Goal: Transaction & Acquisition: Book appointment/travel/reservation

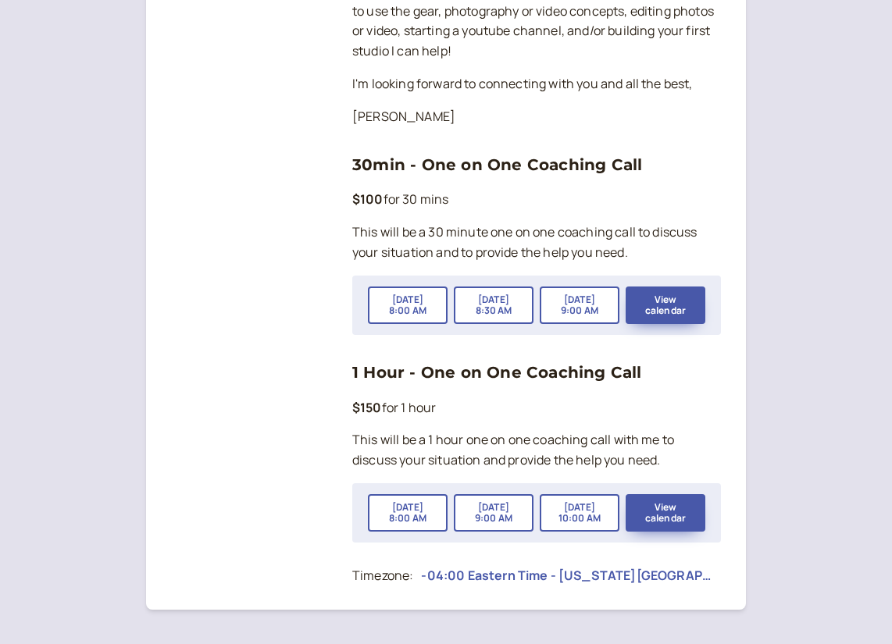
scroll to position [560, 0]
click at [420, 495] on button "[DATE] 8:00 AM" at bounding box center [408, 513] width 80 height 37
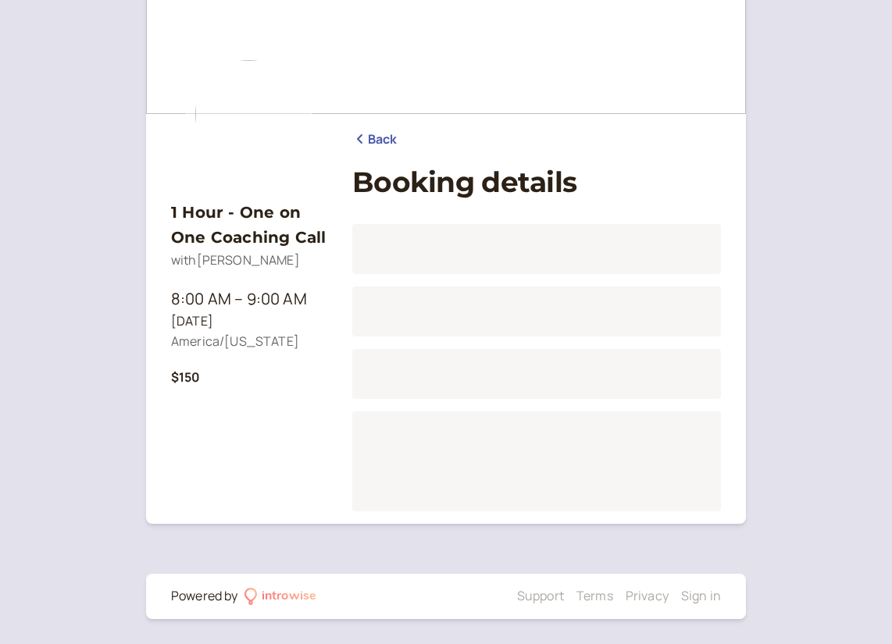
scroll to position [80, 0]
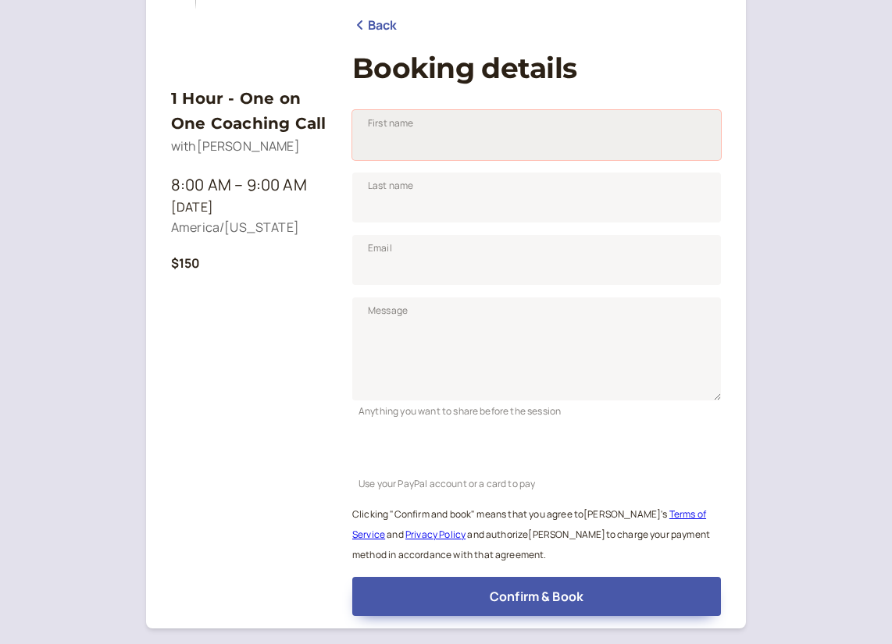
click at [486, 151] on input "First name" at bounding box center [536, 135] width 369 height 50
type input "[PERSON_NAME]"
type input "[EMAIL_ADDRESS][DOMAIN_NAME]"
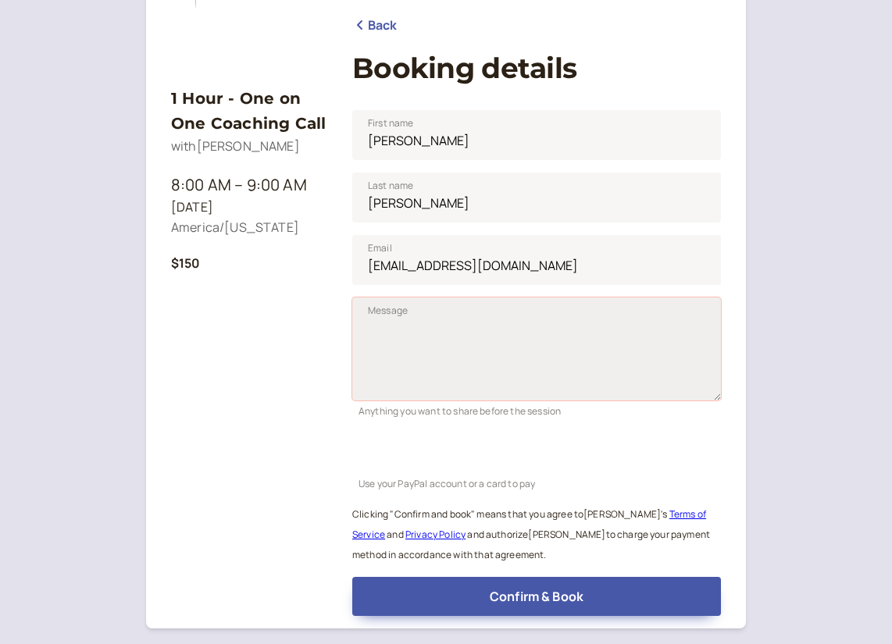
click at [471, 314] on textarea "Message" at bounding box center [536, 348] width 369 height 103
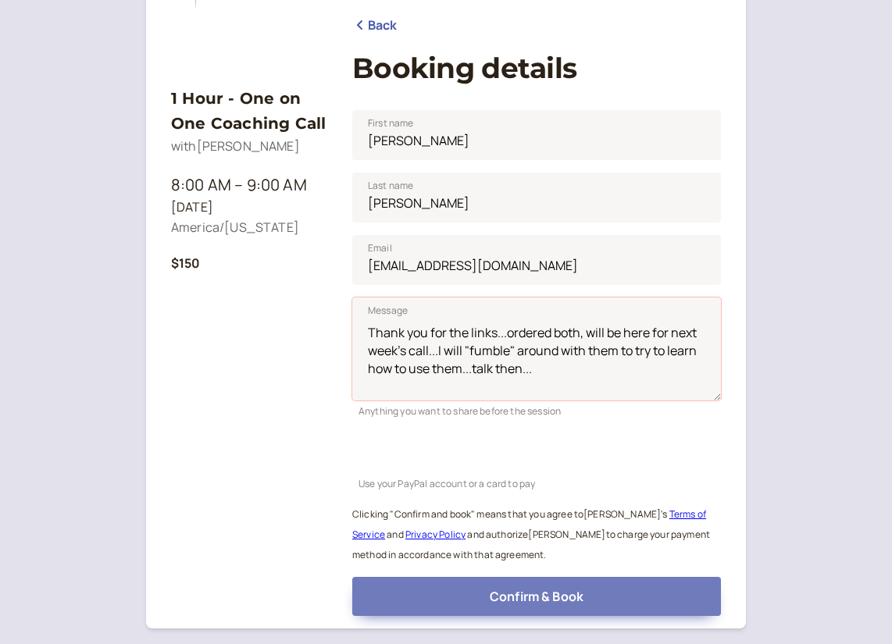
type textarea "Thank you for the links...ordered both, will be here for next week's call...I w…"
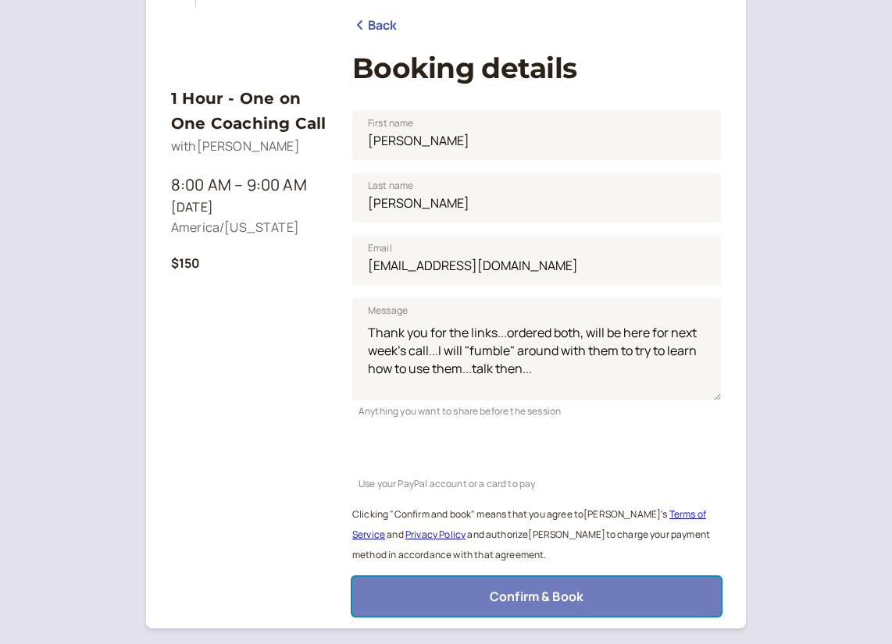
click at [528, 596] on span "Confirm & Book" at bounding box center [537, 596] width 94 height 17
click at [525, 592] on span "Confirm & Book" at bounding box center [537, 596] width 94 height 17
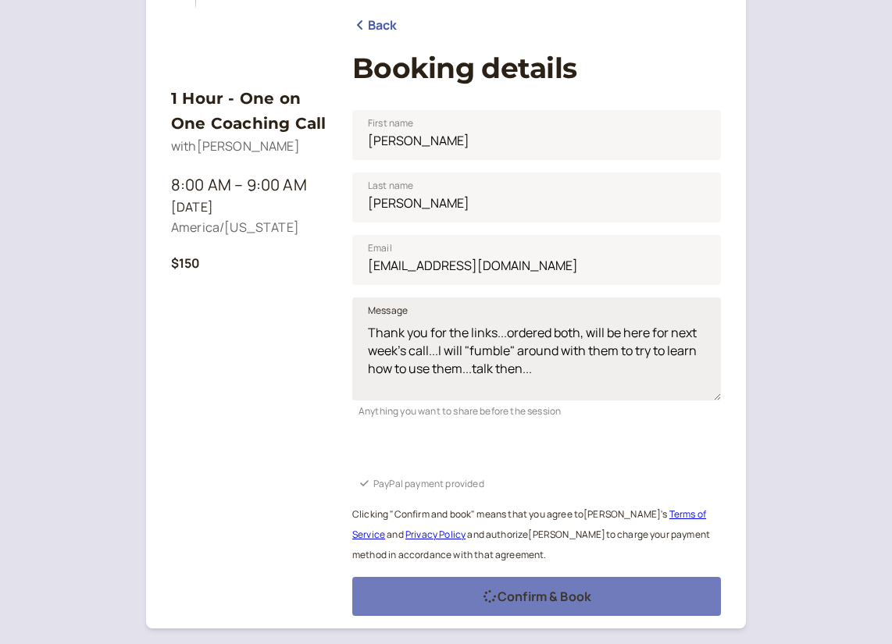
scroll to position [53, 0]
